Goal: Task Accomplishment & Management: Manage account settings

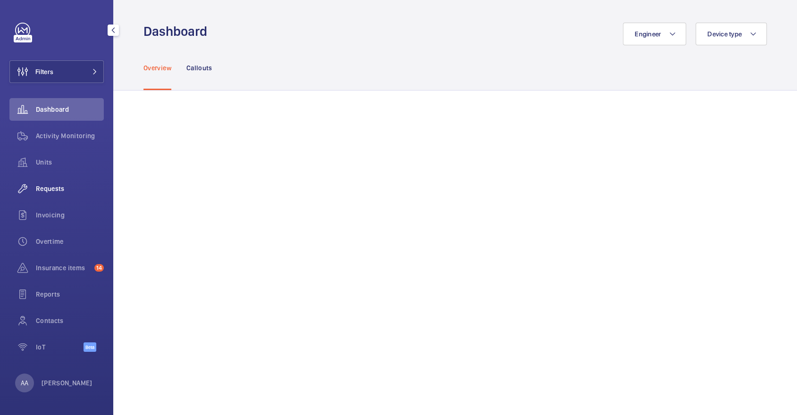
click at [54, 193] on span "Requests" at bounding box center [70, 188] width 68 height 9
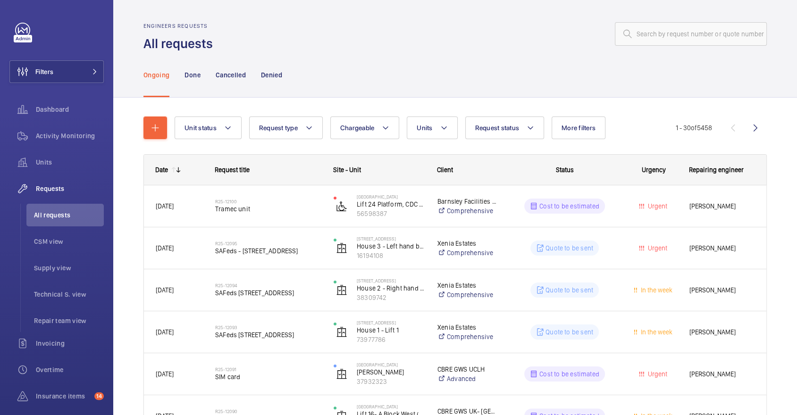
click at [452, 25] on div at bounding box center [493, 34] width 549 height 23
click at [76, 143] on div "Activity Monitoring" at bounding box center [56, 136] width 94 height 23
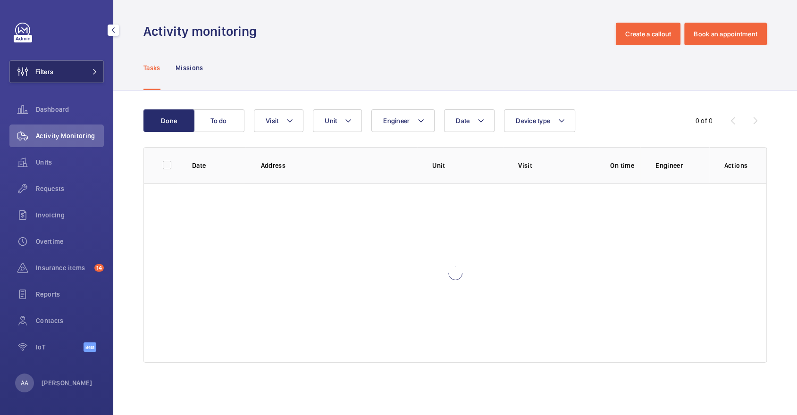
click at [59, 82] on button "Filters" at bounding box center [56, 71] width 94 height 23
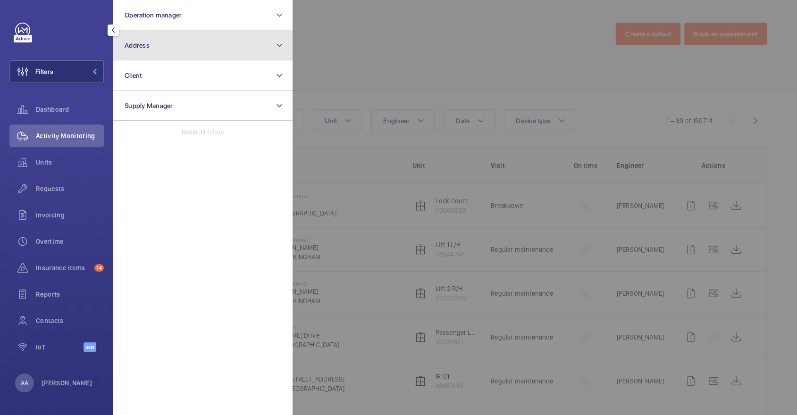
click at [158, 43] on button "Address" at bounding box center [202, 45] width 179 height 30
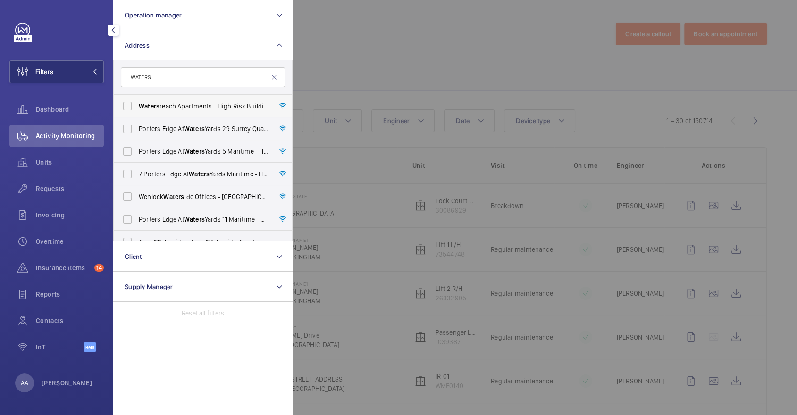
type input "WATERS"
click at [185, 109] on span "Waters reach Apartments - High Risk Building - [GEOGRAPHIC_DATA]" at bounding box center [204, 105] width 130 height 9
click at [137, 109] on input "Waters reach Apartments - High Risk Building - [GEOGRAPHIC_DATA]" at bounding box center [127, 106] width 19 height 19
checkbox input "true"
click at [374, 72] on div at bounding box center [691, 207] width 797 height 415
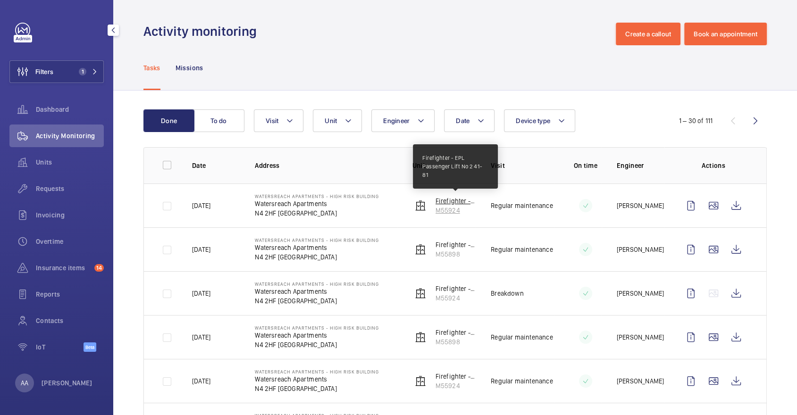
click at [464, 204] on p "Firefighter - EPL Passenger Lift No 2 41-81" at bounding box center [456, 200] width 41 height 9
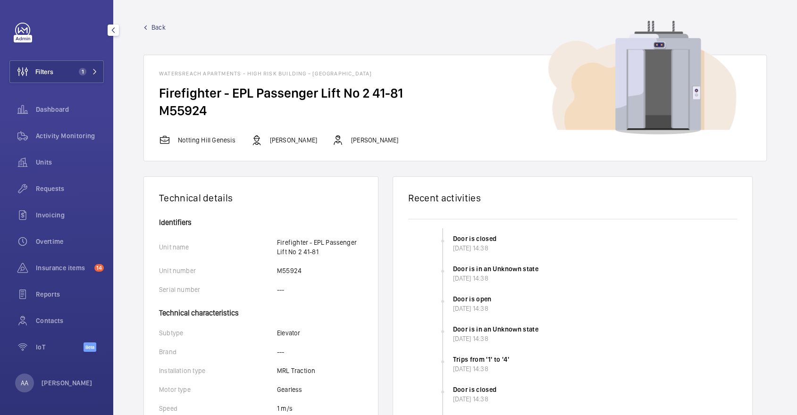
click at [164, 26] on span "Back" at bounding box center [159, 27] width 14 height 9
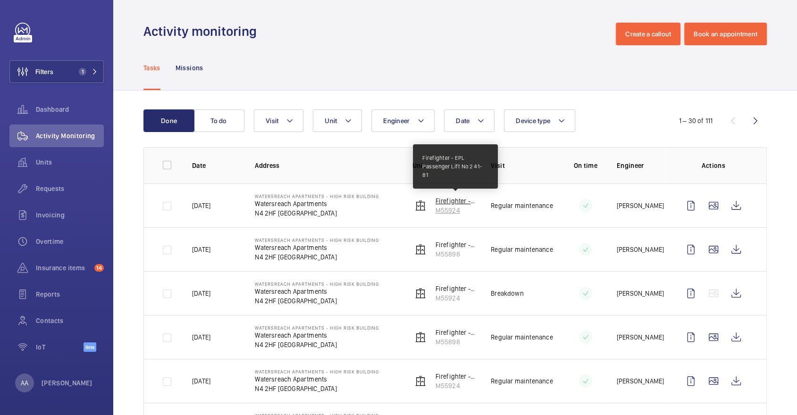
click at [454, 205] on p "Firefighter - EPL Passenger Lift No 2 41-81" at bounding box center [456, 200] width 41 height 9
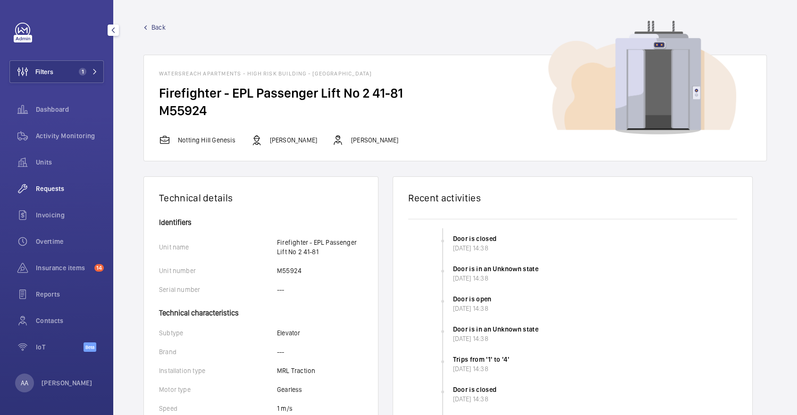
click at [70, 184] on span "Requests" at bounding box center [70, 188] width 68 height 9
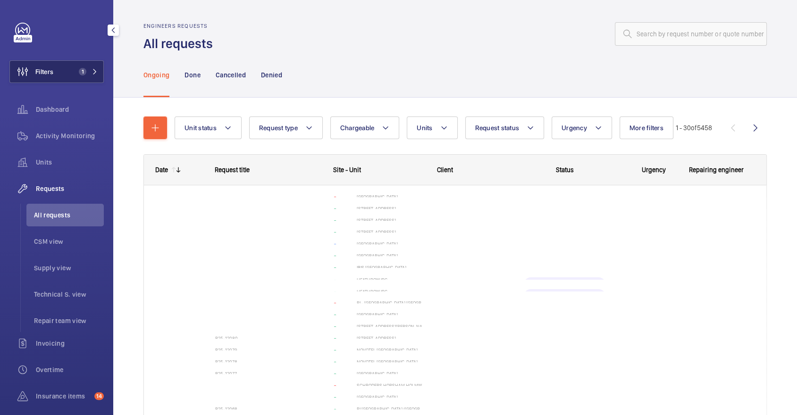
click at [48, 70] on span "Filters" at bounding box center [44, 71] width 18 height 9
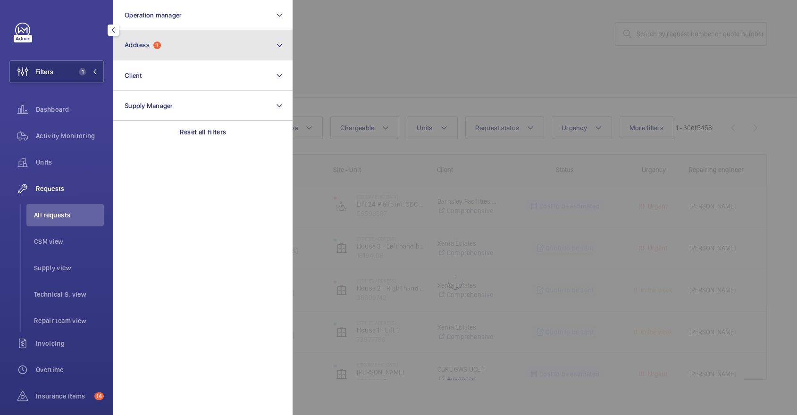
click at [201, 57] on button "Address 1" at bounding box center [202, 45] width 179 height 30
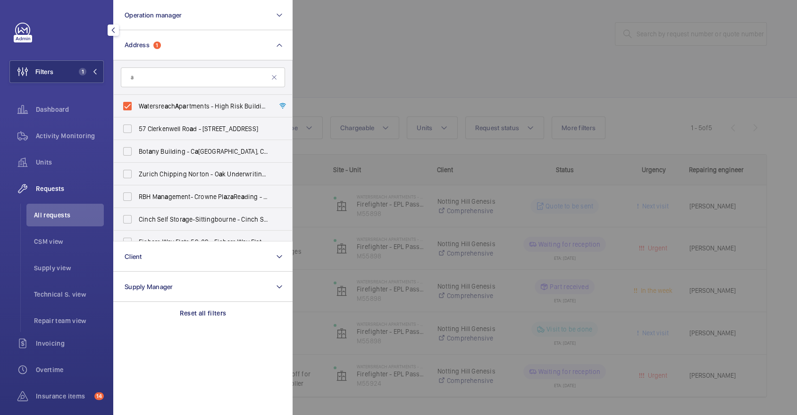
type input "a"
click at [202, 89] on form "a" at bounding box center [203, 77] width 178 height 34
click at [205, 108] on span "W a tersre a ch A p a rtments - High Risk Building - W a tersre a ch A p a rtme…" at bounding box center [204, 105] width 130 height 9
click at [137, 108] on input "W a tersre a ch A p a rtments - High Risk Building - W a tersre a ch A p a rtme…" at bounding box center [127, 106] width 19 height 19
checkbox input "false"
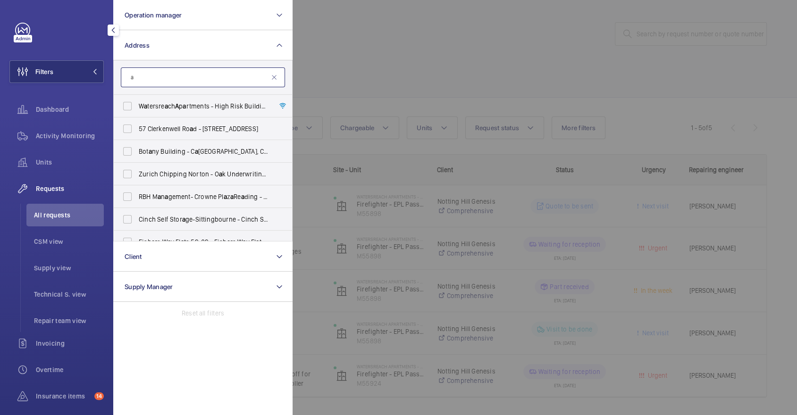
click at [182, 84] on input "a" at bounding box center [203, 78] width 164 height 20
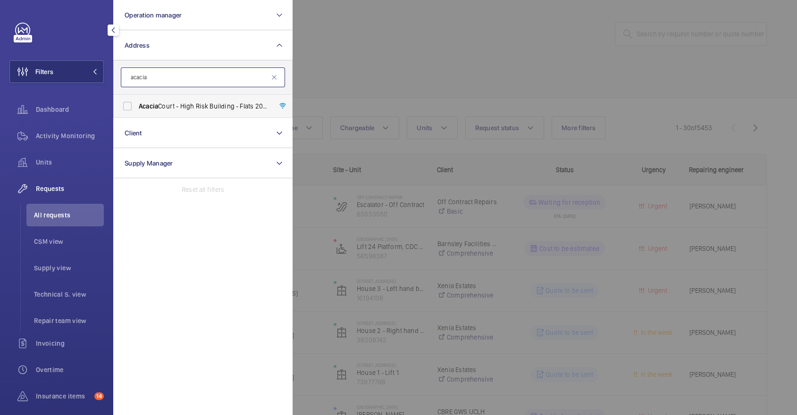
type input "acacia"
click at [164, 100] on label "[GEOGRAPHIC_DATA] - High Risk Building - Flats [STREET_ADDRESS]" at bounding box center [196, 106] width 164 height 23
click at [137, 100] on input "[GEOGRAPHIC_DATA] - High Risk Building - Flats [STREET_ADDRESS]" at bounding box center [127, 106] width 19 height 19
checkbox input "true"
click at [388, 57] on div at bounding box center [691, 207] width 797 height 415
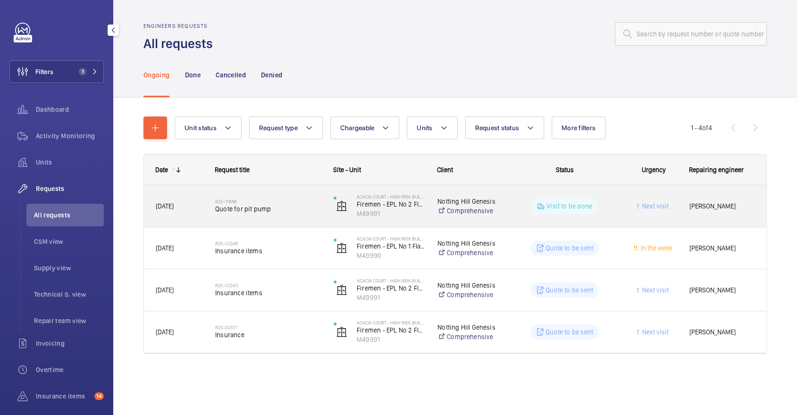
click at [287, 199] on h2 "R25-11868" at bounding box center [268, 202] width 106 height 6
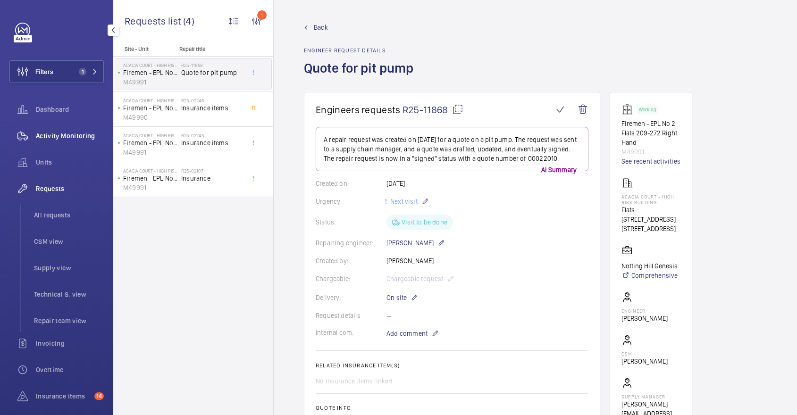
click at [81, 133] on span "Activity Monitoring" at bounding box center [70, 135] width 68 height 9
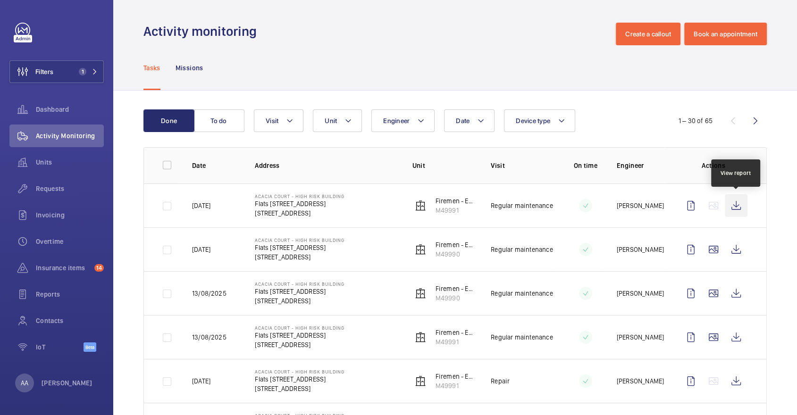
click at [737, 199] on wm-front-icon-button at bounding box center [736, 205] width 23 height 23
click at [71, 59] on div "Filters 1 Dashboard Activity Monitoring Units Requests Invoicing Overtime Insur…" at bounding box center [56, 193] width 94 height 340
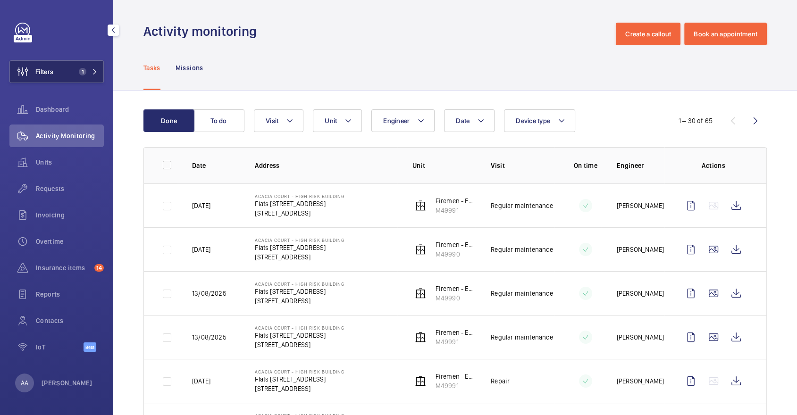
click at [79, 72] on span "1" at bounding box center [83, 72] width 8 height 8
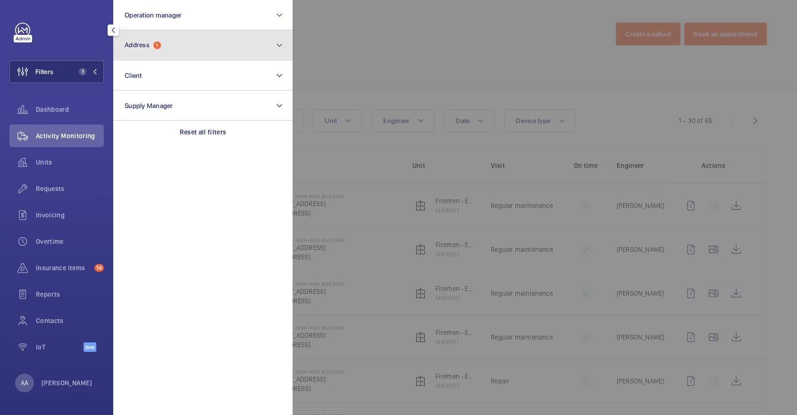
click at [176, 42] on button "Address 1" at bounding box center [202, 45] width 179 height 30
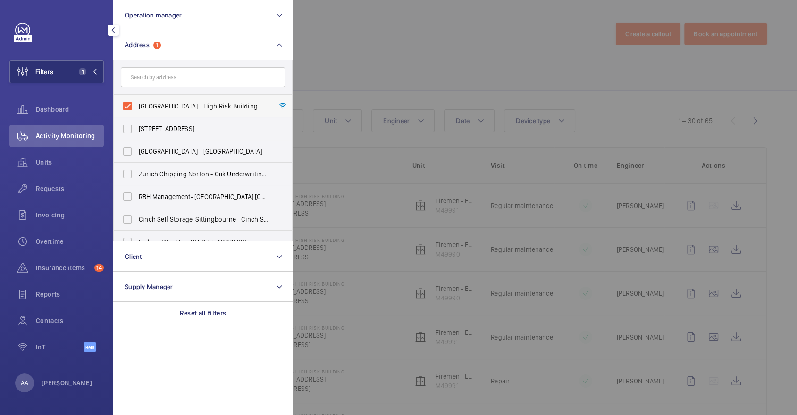
click at [170, 113] on label "[GEOGRAPHIC_DATA] - High Risk Building - Flats [STREET_ADDRESS]" at bounding box center [196, 106] width 164 height 23
click at [137, 113] on input "[GEOGRAPHIC_DATA] - High Risk Building - Flats [STREET_ADDRESS]" at bounding box center [127, 106] width 19 height 19
checkbox input "false"
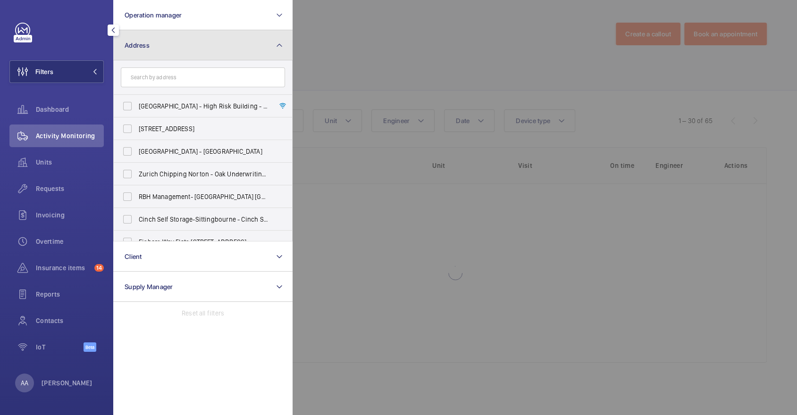
click at [155, 59] on button "Address" at bounding box center [202, 45] width 179 height 30
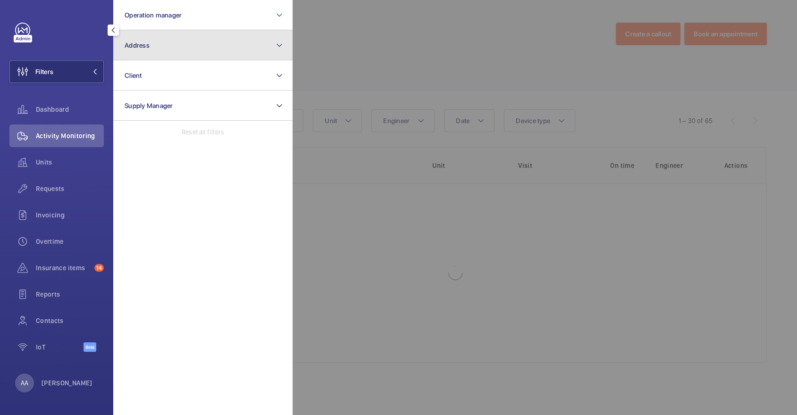
click at [165, 45] on button "Address" at bounding box center [202, 45] width 179 height 30
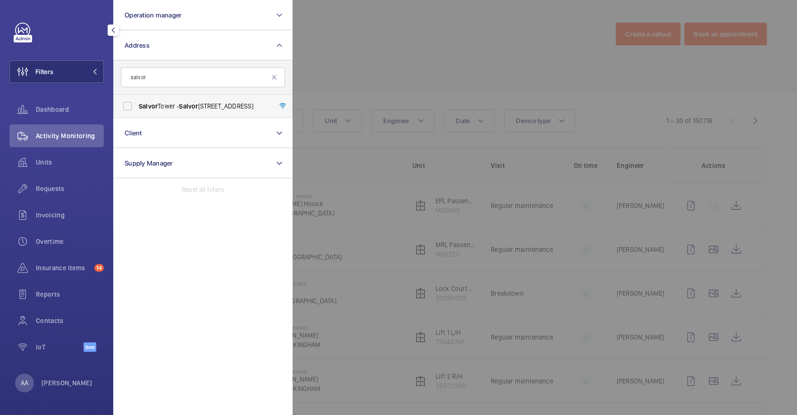
type input "salvor"
click at [169, 107] on span "Salvor [STREET_ADDRESS]" at bounding box center [204, 105] width 130 height 9
click at [137, 107] on input "Salvor [STREET_ADDRESS]" at bounding box center [127, 106] width 19 height 19
checkbox input "true"
click at [393, 61] on div at bounding box center [691, 207] width 797 height 415
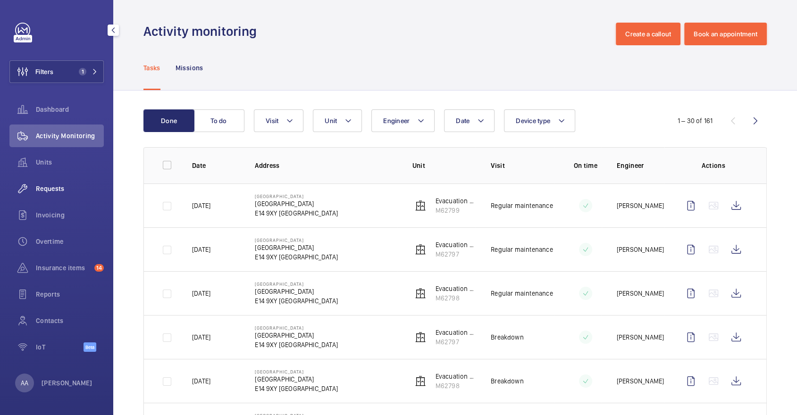
click at [42, 199] on div "Requests" at bounding box center [56, 188] width 94 height 23
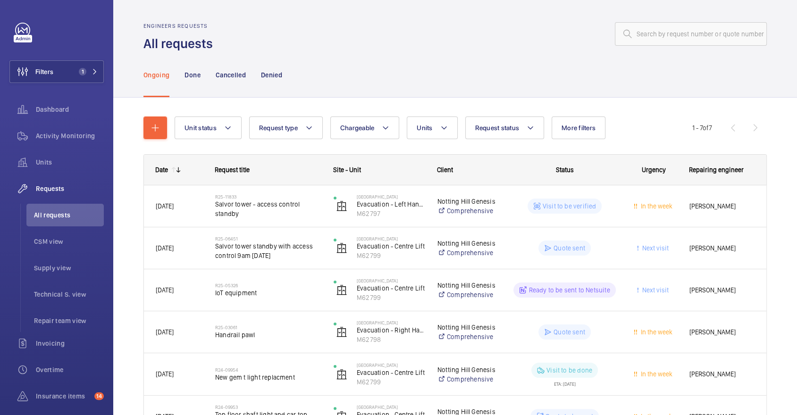
click at [179, 79] on nav "Ongoing Done Cancelled Denied" at bounding box center [212, 74] width 139 height 45
click at [196, 74] on p "Done" at bounding box center [193, 74] width 16 height 9
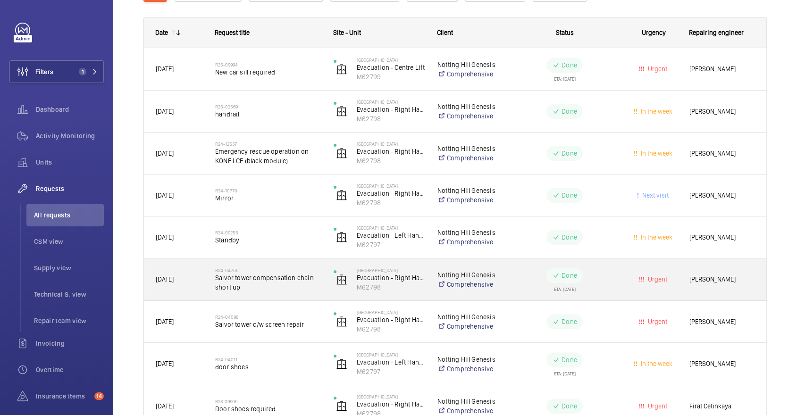
scroll to position [148, 0]
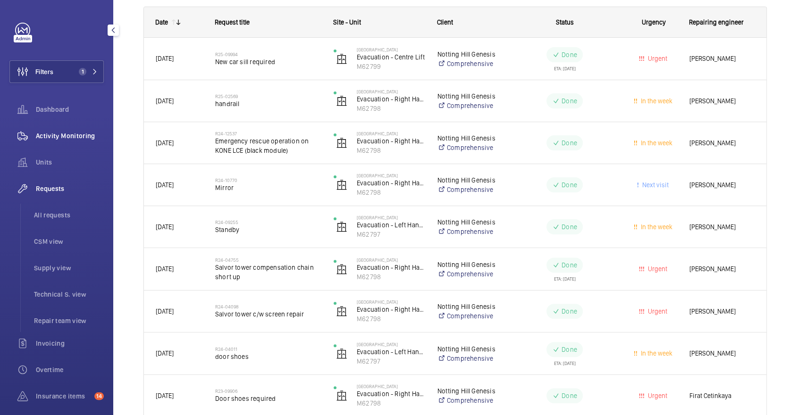
click at [70, 134] on span "Activity Monitoring" at bounding box center [70, 135] width 68 height 9
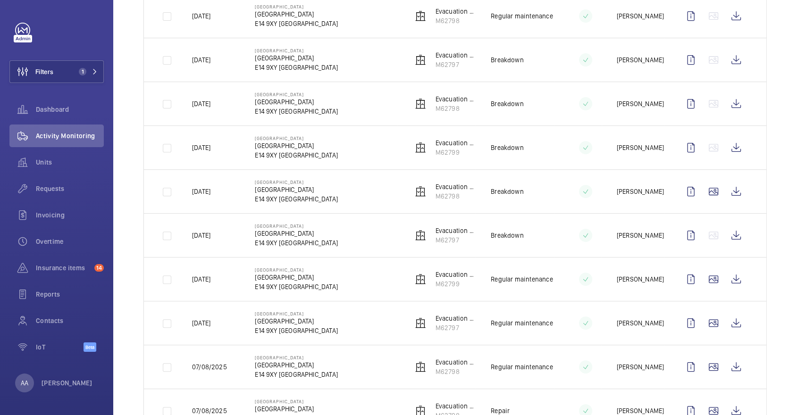
scroll to position [409, 0]
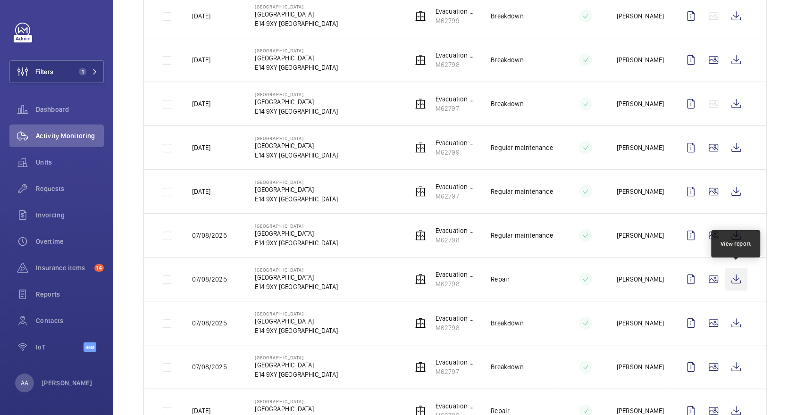
click at [738, 276] on wm-front-icon-button at bounding box center [736, 279] width 23 height 23
click at [49, 164] on span "Units" at bounding box center [70, 162] width 68 height 9
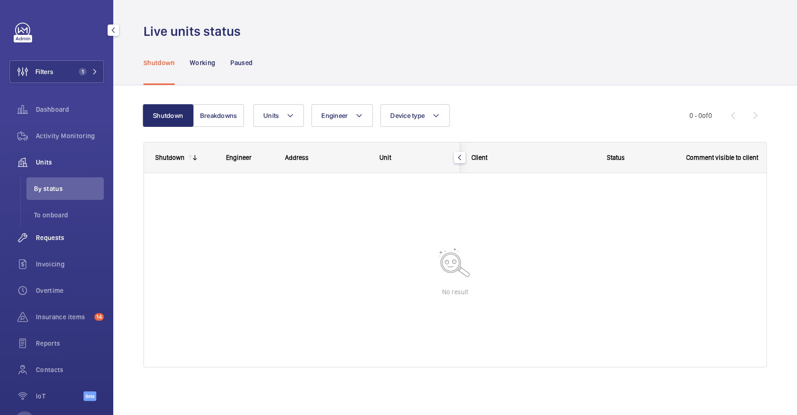
click at [75, 238] on span "Requests" at bounding box center [70, 237] width 68 height 9
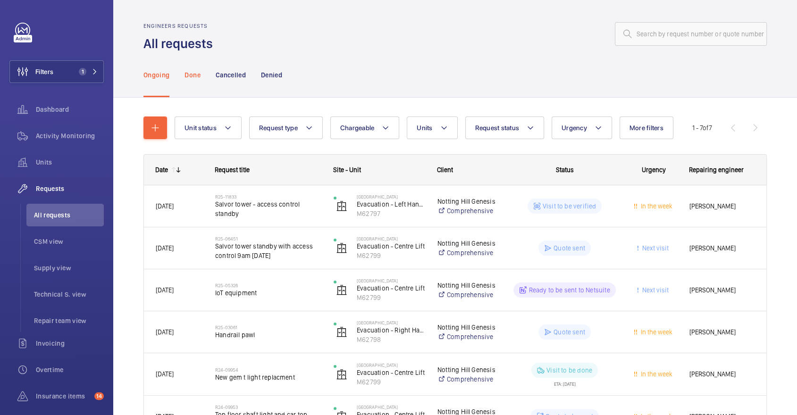
click at [186, 75] on p "Done" at bounding box center [193, 74] width 16 height 9
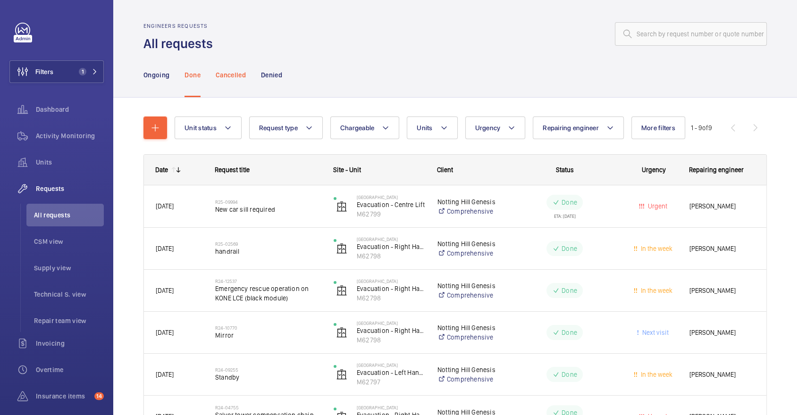
click at [238, 76] on p "Cancelled" at bounding box center [231, 74] width 30 height 9
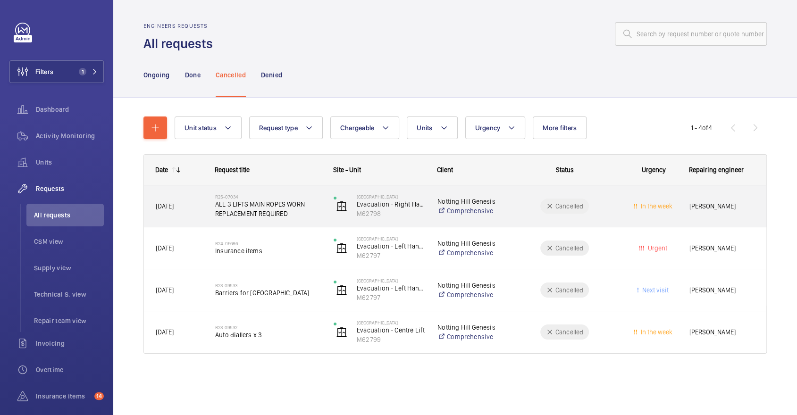
click at [301, 202] on span "ALL 3 LIFTS MAIN ROPES WORN REPLACEMENT REQUIRED" at bounding box center [268, 209] width 106 height 19
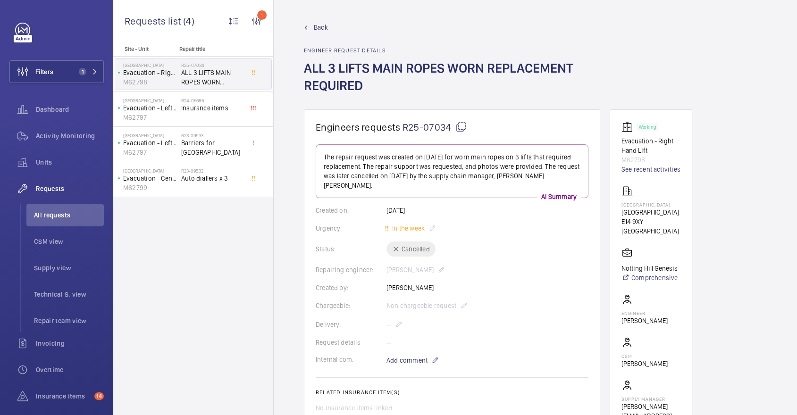
click at [310, 25] on link "Back" at bounding box center [452, 27] width 296 height 9
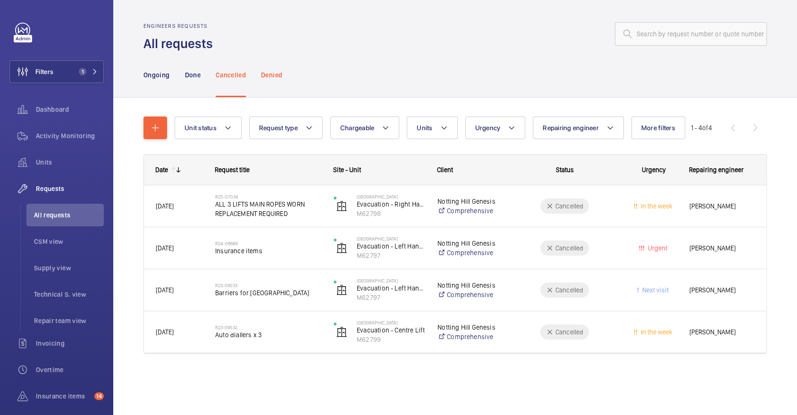
click at [276, 81] on div "Denied" at bounding box center [271, 74] width 21 height 45
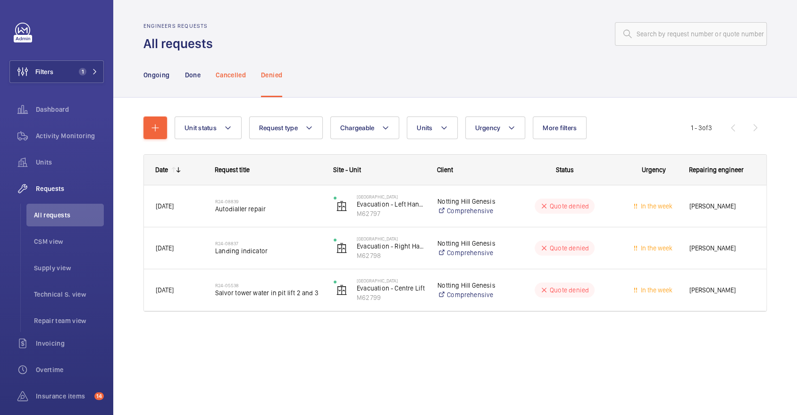
click at [241, 74] on p "Cancelled" at bounding box center [231, 74] width 30 height 9
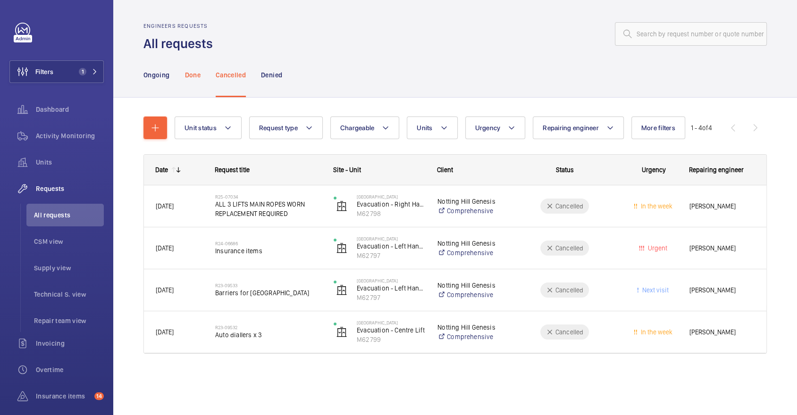
click at [185, 76] on p "Done" at bounding box center [193, 74] width 16 height 9
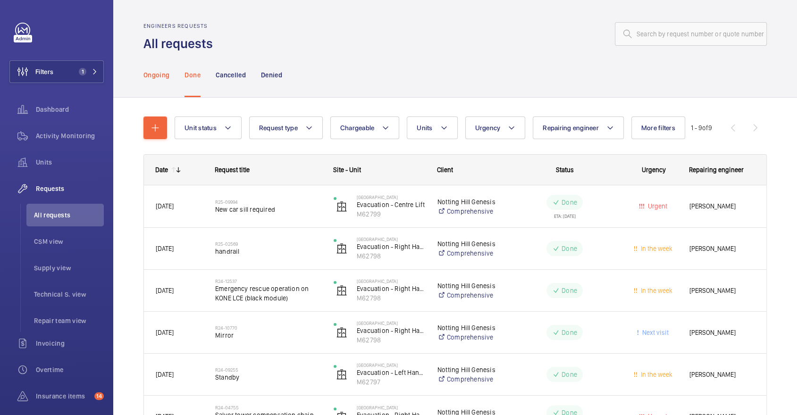
click at [156, 78] on p "Ongoing" at bounding box center [156, 74] width 26 height 9
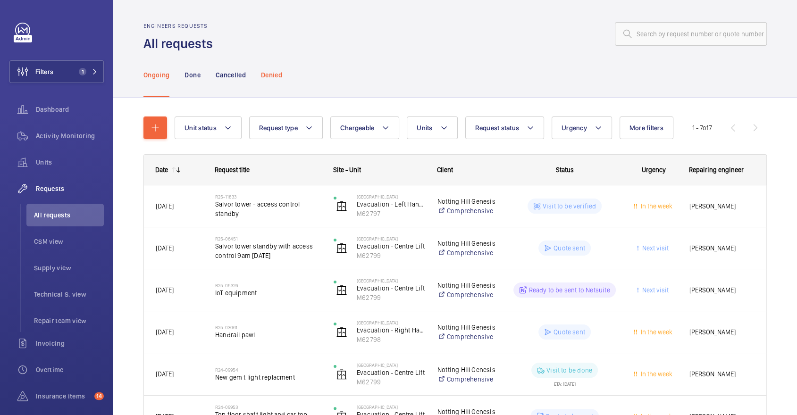
click at [281, 78] on p "Denied" at bounding box center [271, 74] width 21 height 9
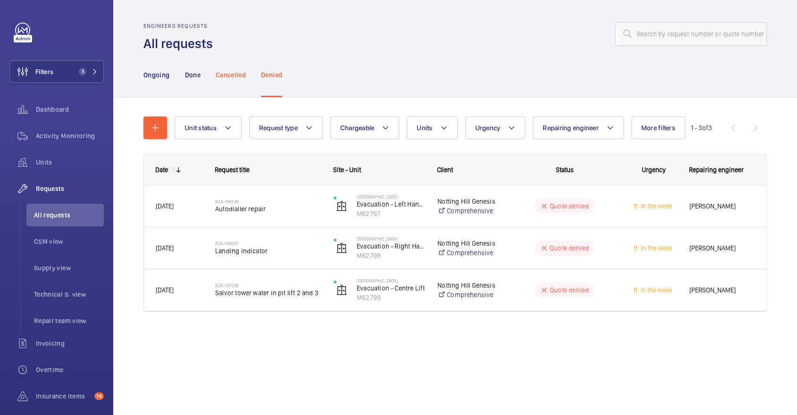
click at [226, 69] on div "Cancelled" at bounding box center [231, 74] width 30 height 45
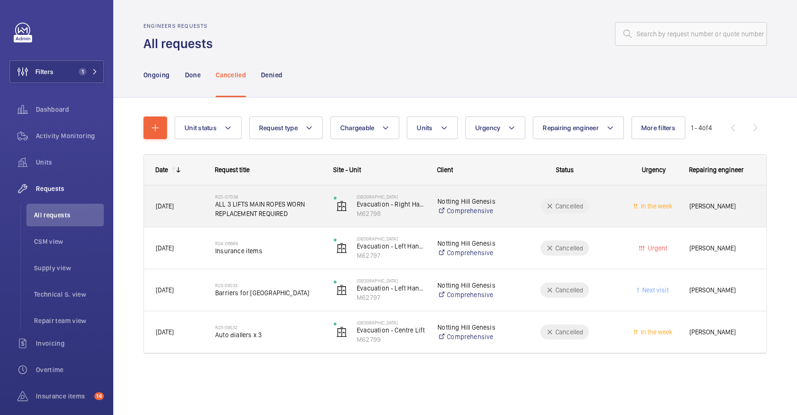
click at [295, 199] on h2 "R25-07034" at bounding box center [268, 197] width 106 height 6
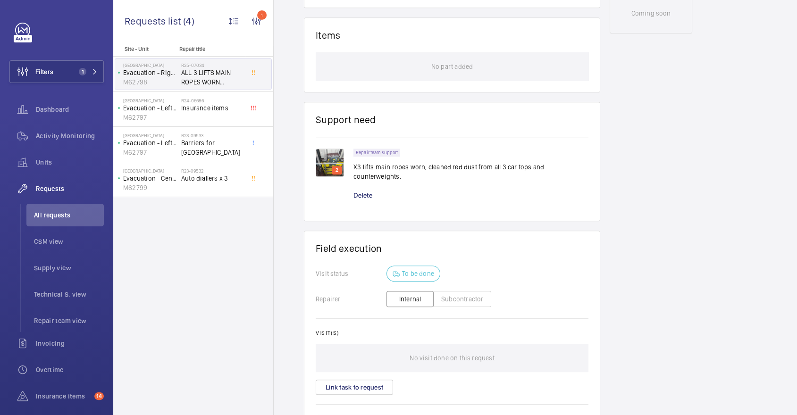
scroll to position [545, 0]
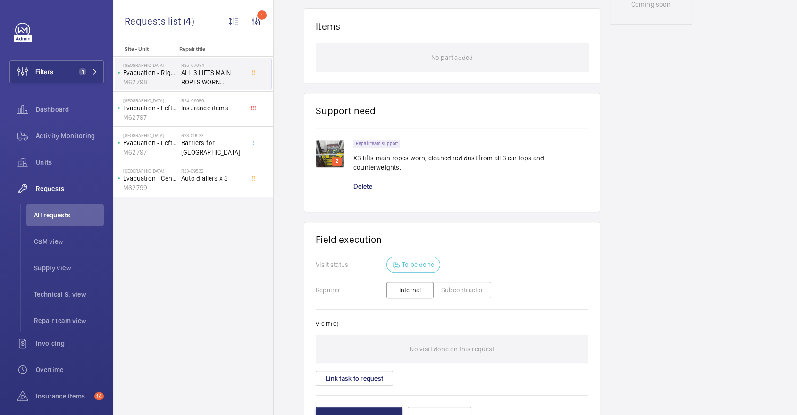
click at [317, 140] on img at bounding box center [330, 154] width 28 height 28
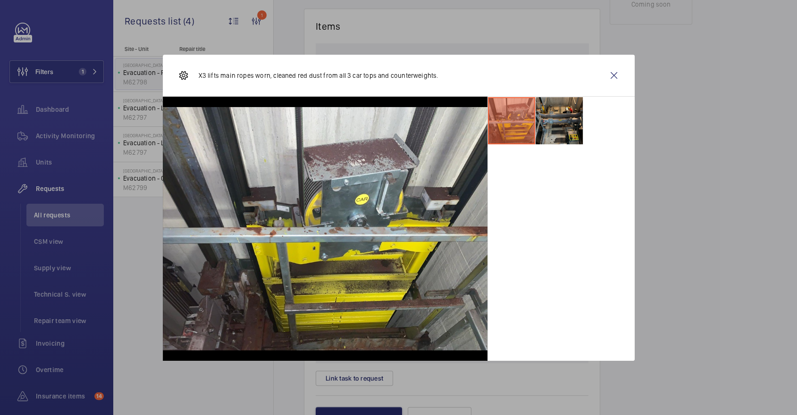
click at [569, 112] on li at bounding box center [559, 120] width 47 height 47
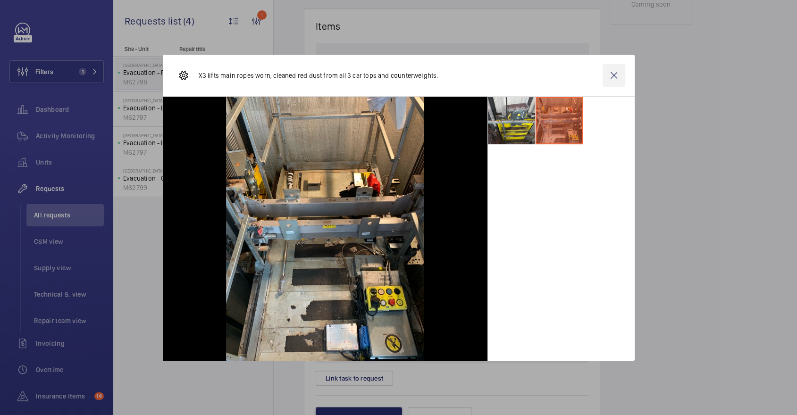
click at [608, 80] on wm-front-icon-button at bounding box center [614, 75] width 23 height 23
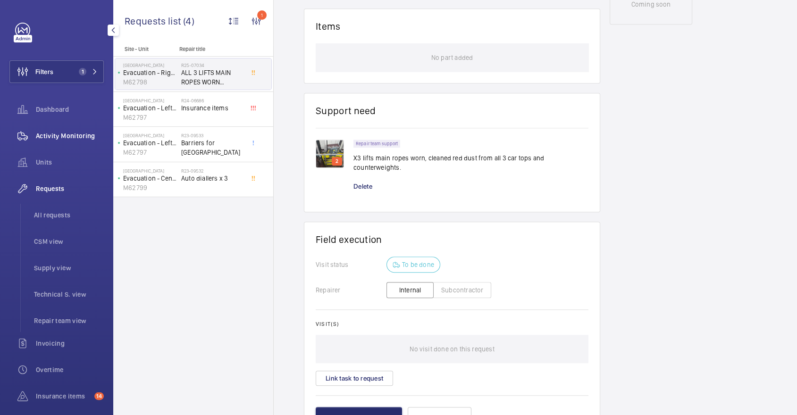
click at [85, 137] on span "Activity Monitoring" at bounding box center [70, 135] width 68 height 9
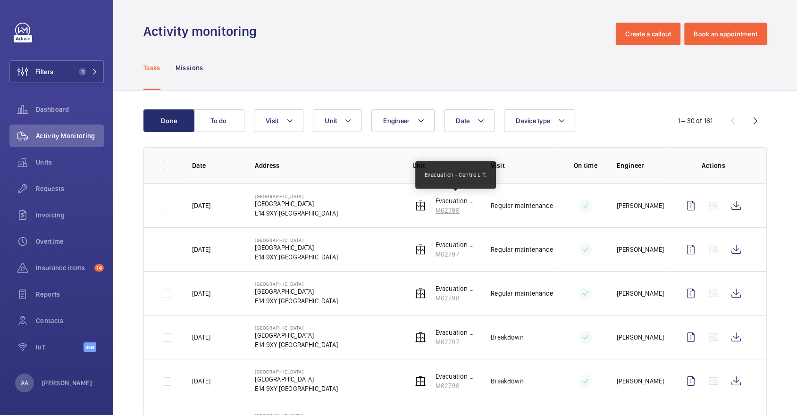
click at [452, 202] on p "Evacuation - Centre Lift" at bounding box center [456, 200] width 41 height 9
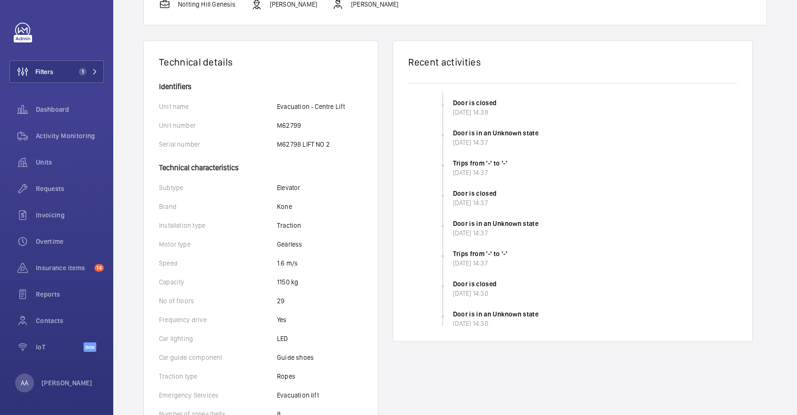
scroll to position [353, 0]
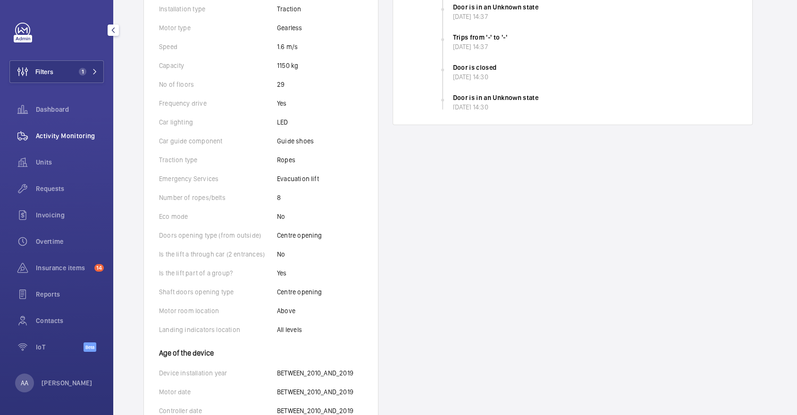
click at [78, 135] on span "Activity Monitoring" at bounding box center [70, 135] width 68 height 9
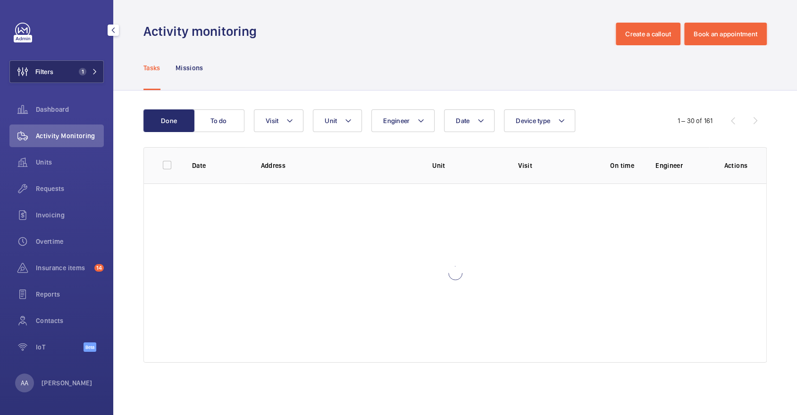
click at [42, 65] on span "Filters" at bounding box center [31, 71] width 43 height 23
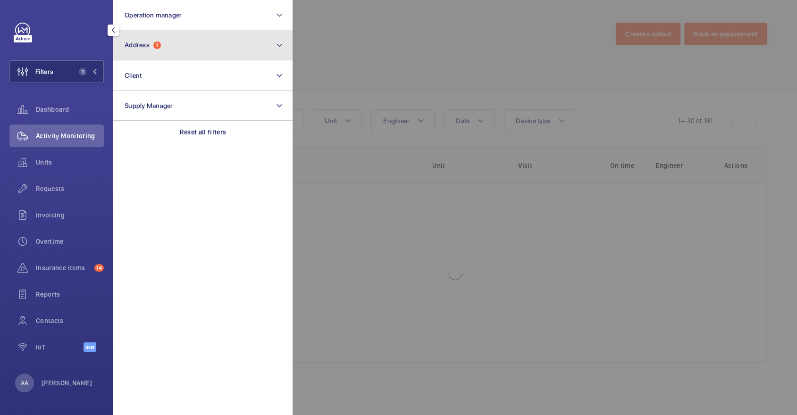
click at [186, 53] on button "Address 1" at bounding box center [202, 45] width 179 height 30
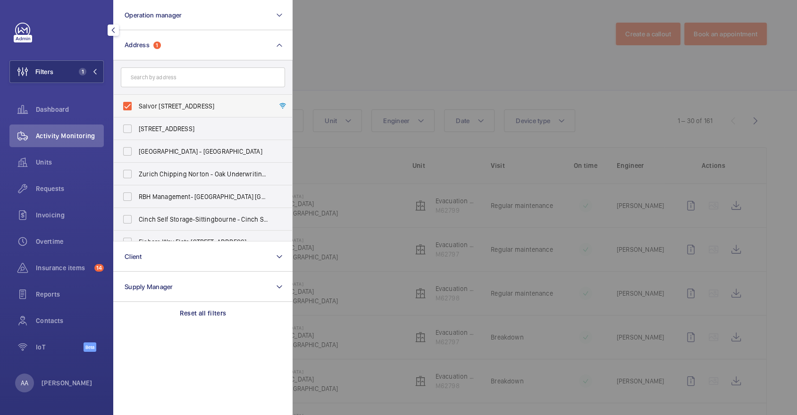
click at [170, 112] on label "Salvor [STREET_ADDRESS]" at bounding box center [196, 106] width 164 height 23
click at [137, 112] on input "Salvor [STREET_ADDRESS]" at bounding box center [127, 106] width 19 height 19
checkbox input "false"
click at [152, 79] on input "text" at bounding box center [203, 78] width 164 height 20
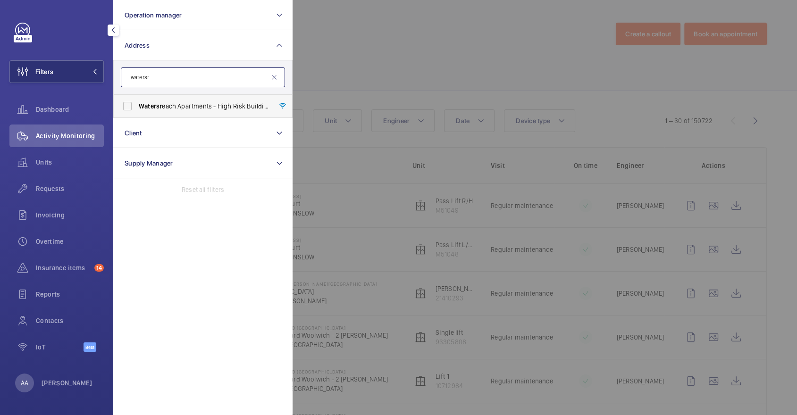
type input "watersr"
click at [175, 106] on span "Watersr each Apartments - High Risk Building - Watersr [GEOGRAPHIC_DATA]" at bounding box center [204, 105] width 130 height 9
click at [137, 106] on input "Watersr each Apartments - High Risk Building - Watersr [GEOGRAPHIC_DATA]" at bounding box center [127, 106] width 19 height 19
checkbox input "true"
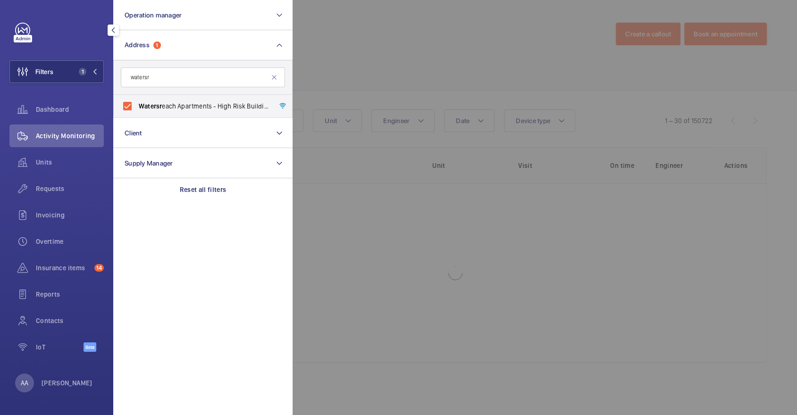
click at [375, 60] on div at bounding box center [691, 207] width 797 height 415
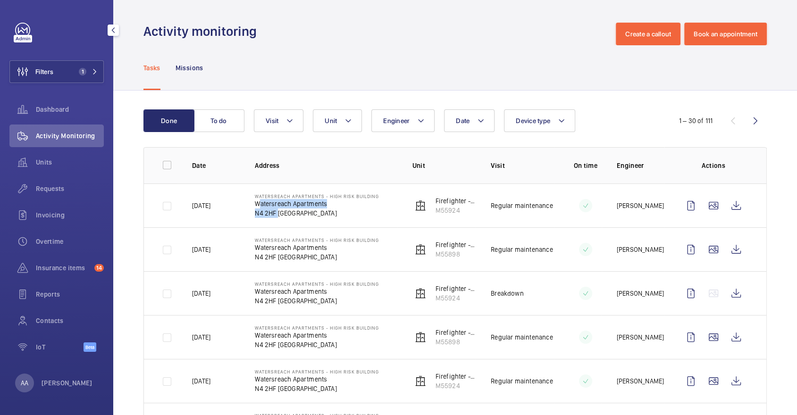
drag, startPoint x: 256, startPoint y: 205, endPoint x: 276, endPoint y: 214, distance: 22.2
click at [276, 214] on div "Watersreach Apartments - High Risk [STREET_ADDRESS]" at bounding box center [317, 206] width 124 height 25
copy div "Watersreach Apartments N4 2HF"
click at [51, 164] on span "Units" at bounding box center [70, 162] width 68 height 9
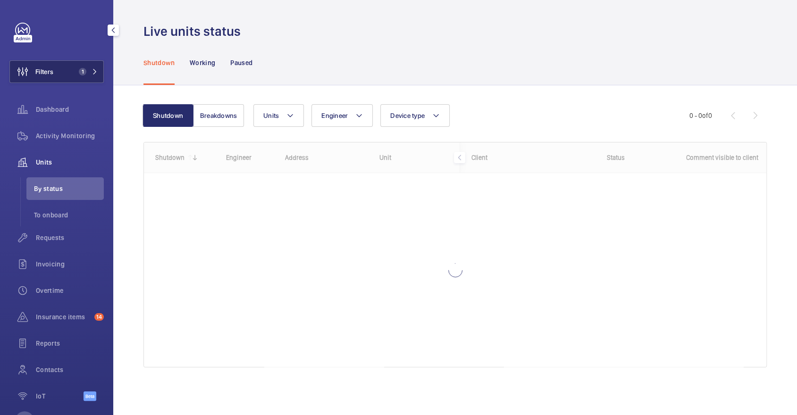
click at [101, 78] on button "Filters 1" at bounding box center [56, 71] width 94 height 23
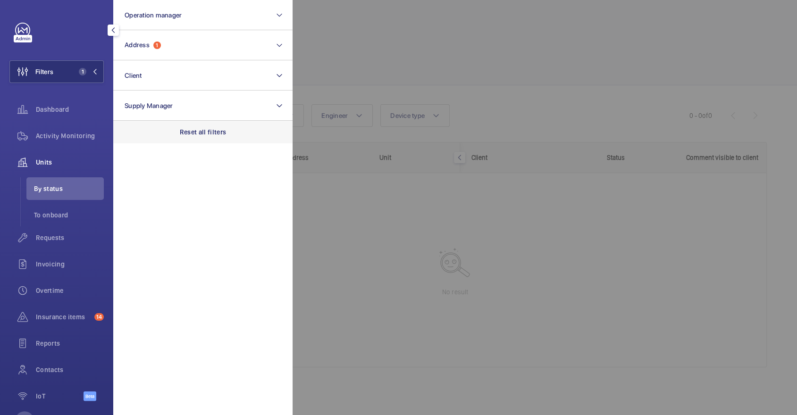
click at [236, 134] on div "Reset all filters" at bounding box center [202, 132] width 179 height 23
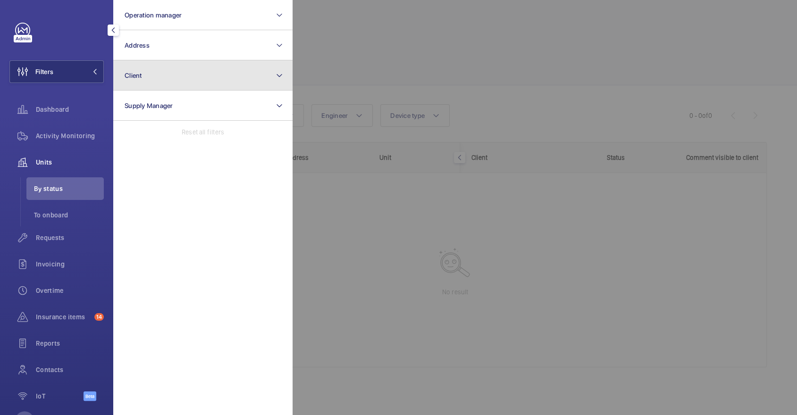
click at [187, 64] on button "Client" at bounding box center [202, 75] width 179 height 30
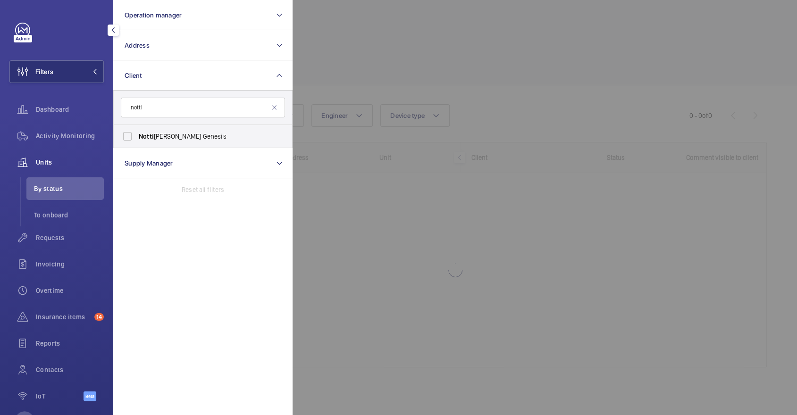
type input "notti"
click at [190, 138] on span "Notti [PERSON_NAME] Genesis" at bounding box center [204, 136] width 130 height 9
click at [137, 138] on input "Notti [PERSON_NAME] Genesis" at bounding box center [127, 136] width 19 height 19
checkbox input "true"
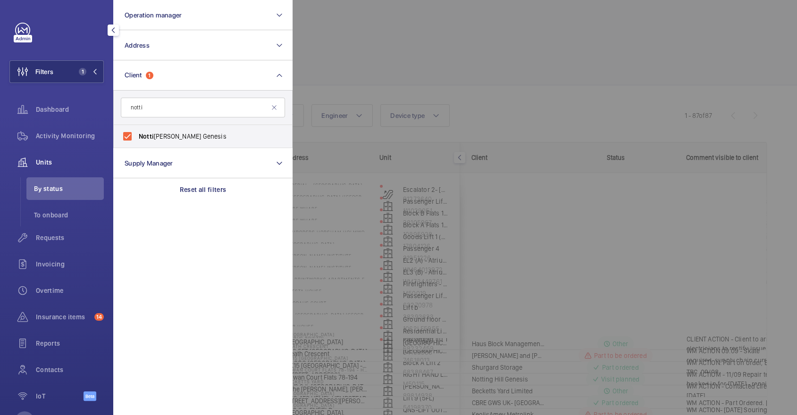
click at [497, 66] on div at bounding box center [691, 207] width 797 height 415
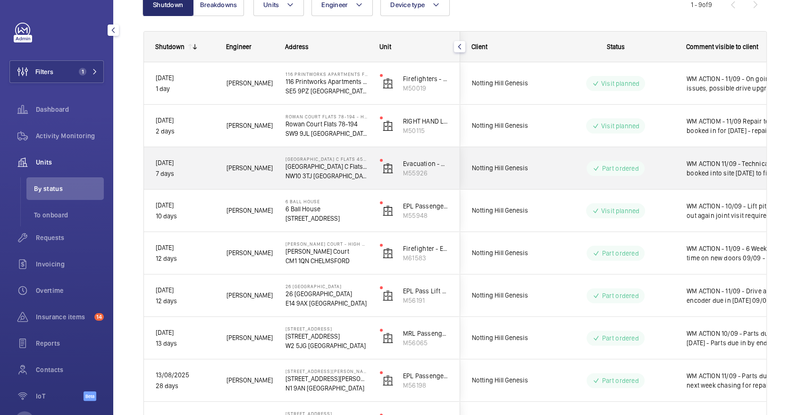
scroll to position [112, 0]
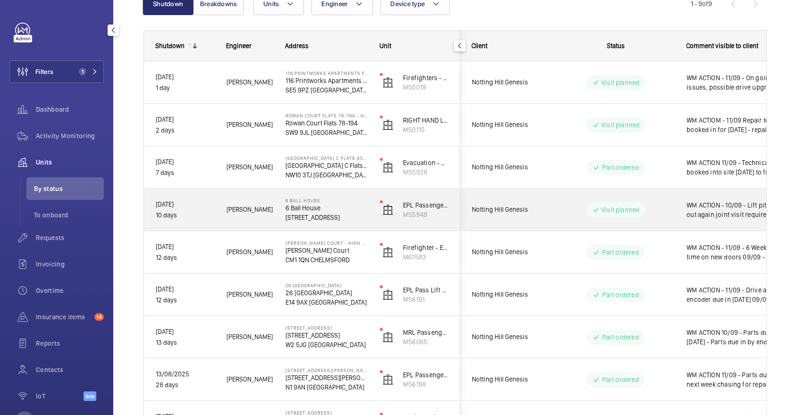
click at [588, 203] on wm-front-pills "Visit planned" at bounding box center [615, 210] width 59 height 15
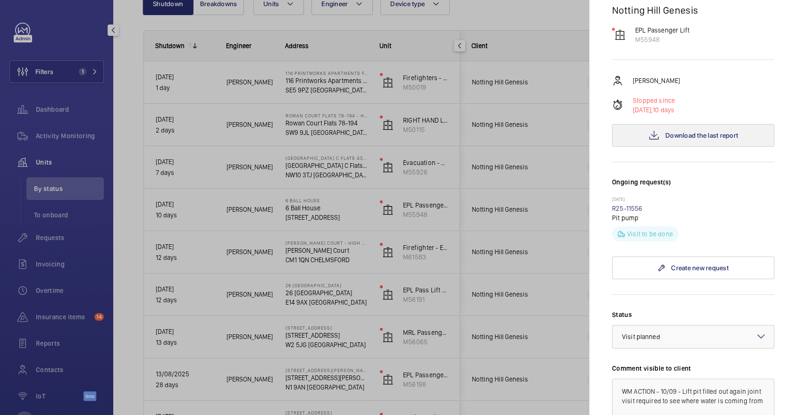
scroll to position [304, 0]
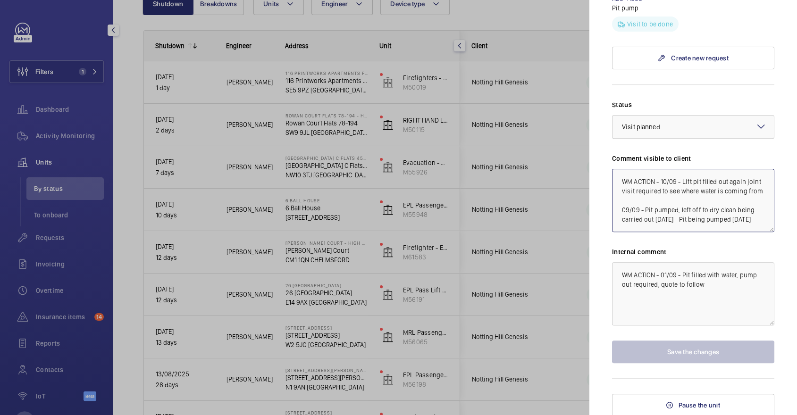
click at [663, 179] on textarea "WM ACTION - 10/09 - Lift pit filled out again joint visit required to see where…" at bounding box center [693, 200] width 162 height 63
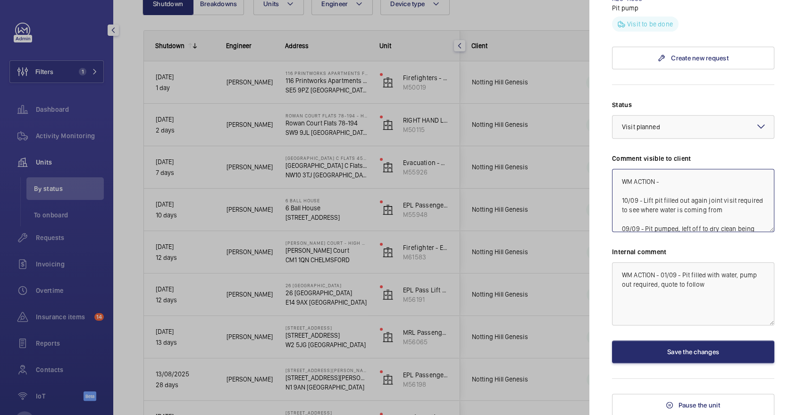
click at [678, 176] on textarea "WM ACTION - 10/09 - Lift pit filled out again joint visit required to see where…" at bounding box center [693, 200] width 162 height 63
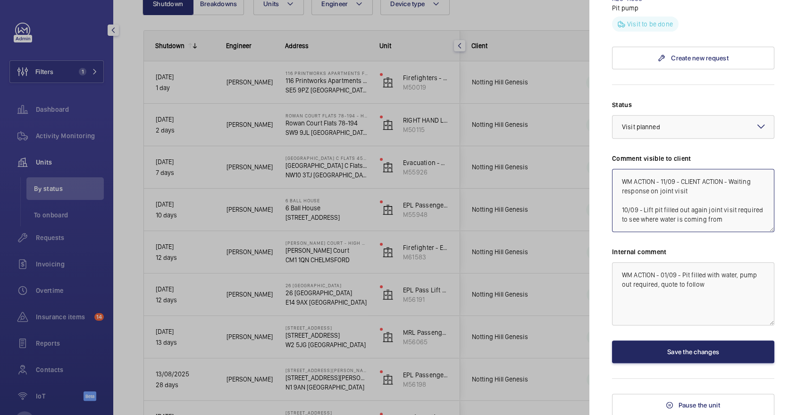
type textarea "WM ACTION - 11/09 - CLIENT ACTION - Waiting response on joint visit 10/09 - Lif…"
click at [705, 349] on button "Save the changes" at bounding box center [693, 352] width 162 height 23
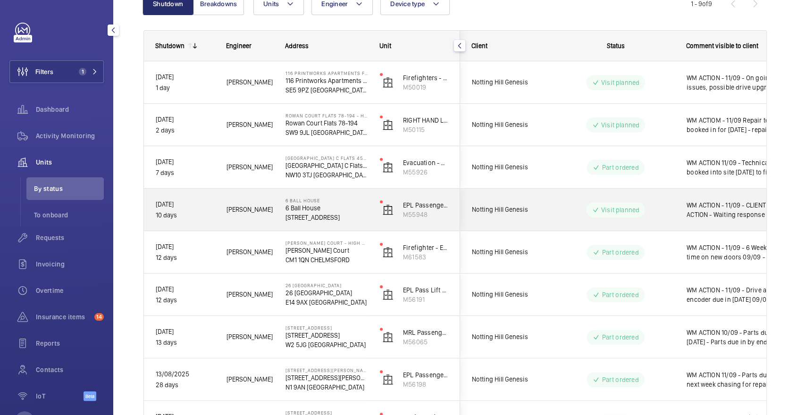
click at [636, 217] on div "Visit planned" at bounding box center [610, 210] width 129 height 34
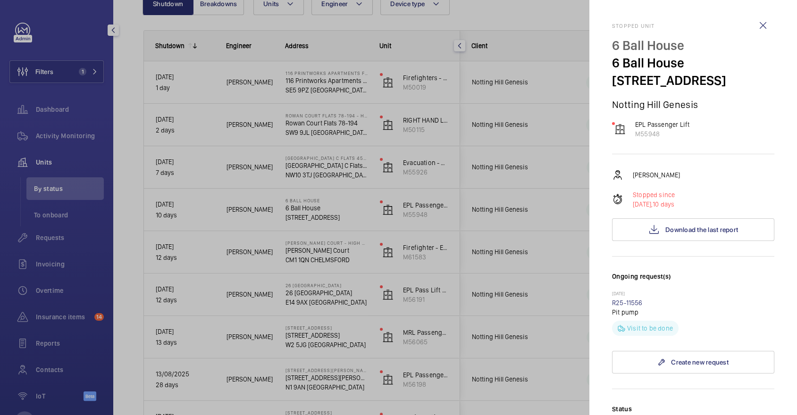
scroll to position [304, 0]
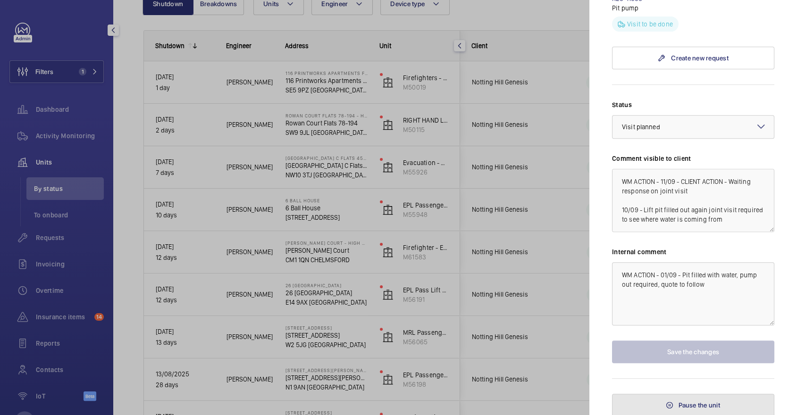
click at [683, 403] on span "Pause the unit" at bounding box center [700, 406] width 42 height 8
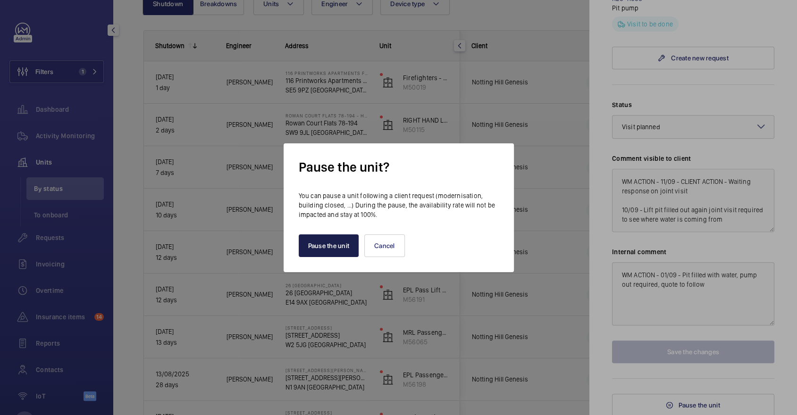
click at [333, 245] on button "Pause the unit" at bounding box center [329, 246] width 60 height 23
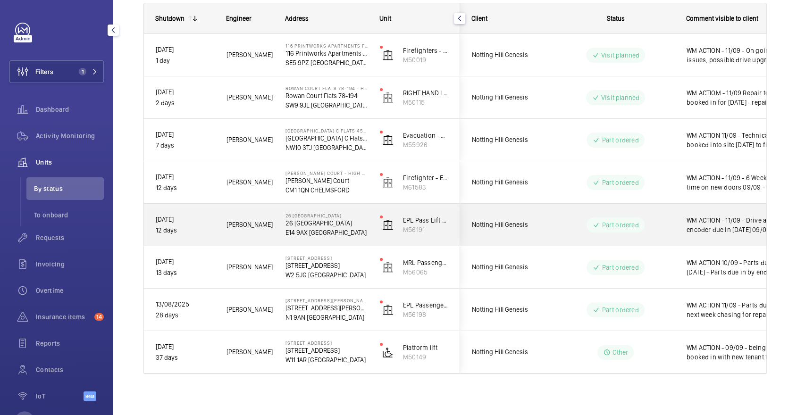
scroll to position [142, 0]
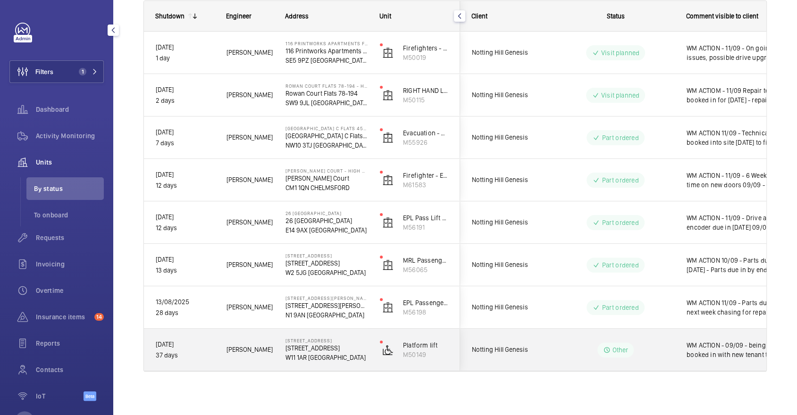
click at [600, 354] on div "Other" at bounding box center [616, 350] width 37 height 15
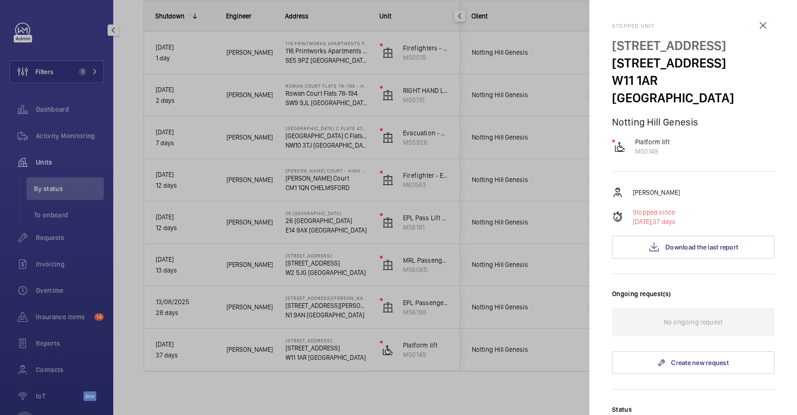
click at [505, 218] on div at bounding box center [398, 207] width 797 height 415
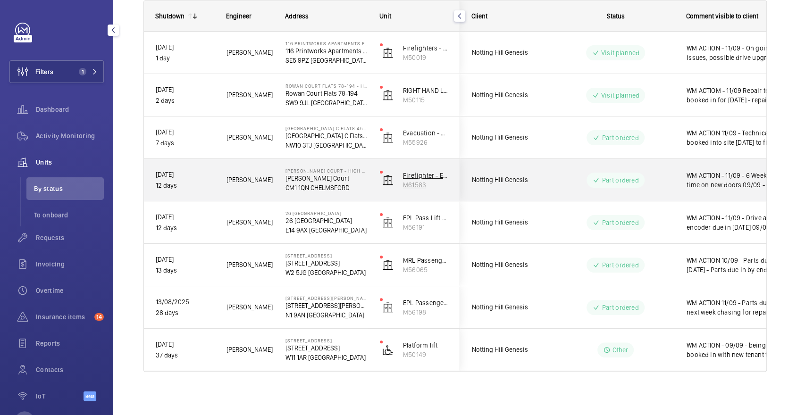
scroll to position [0, 0]
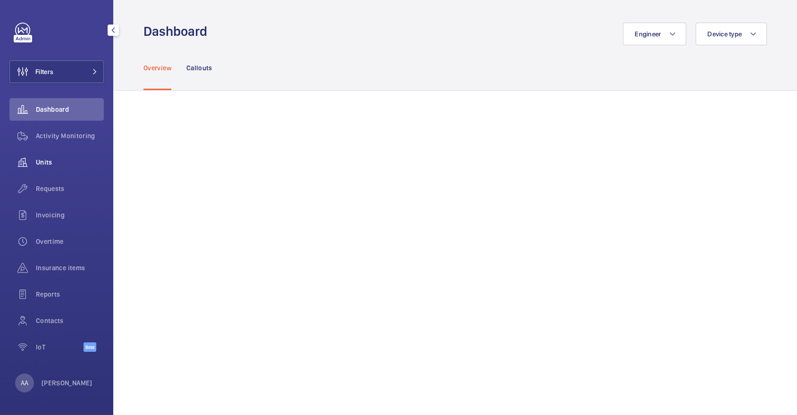
click at [49, 155] on div "Units" at bounding box center [56, 162] width 94 height 23
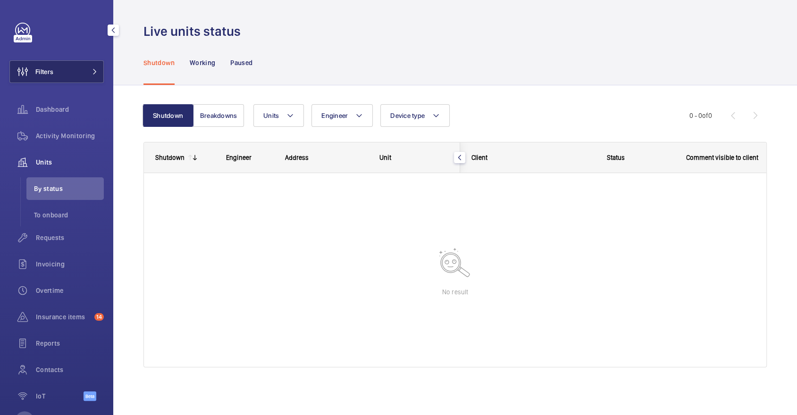
click at [55, 66] on button "Filters" at bounding box center [56, 71] width 94 height 23
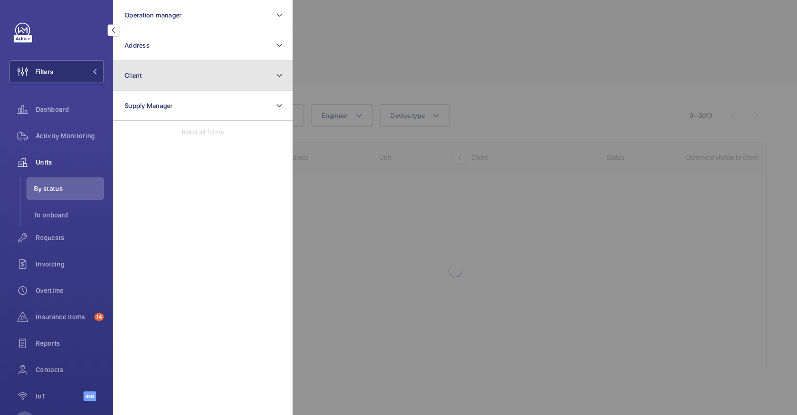
click at [160, 65] on button "Client" at bounding box center [202, 75] width 179 height 30
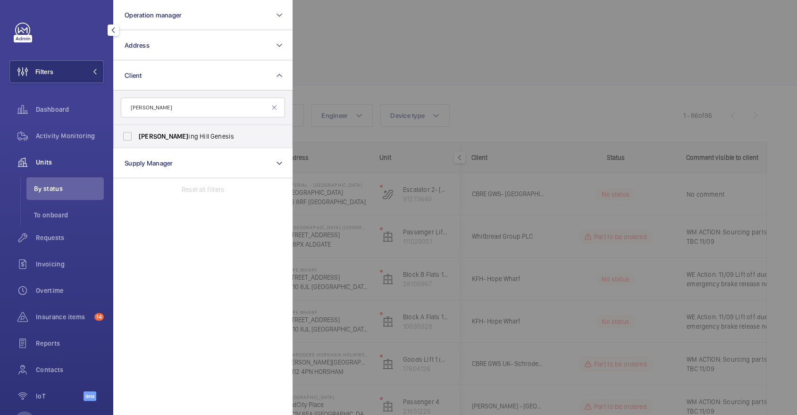
type input "[PERSON_NAME]"
click at [187, 136] on span "Nott ing Hill Genesis" at bounding box center [204, 136] width 130 height 9
click at [137, 136] on input "Nott ing Hill Genesis" at bounding box center [127, 136] width 19 height 19
checkbox input "true"
click at [482, 75] on div at bounding box center [691, 207] width 797 height 415
